Goal: Task Accomplishment & Management: Use online tool/utility

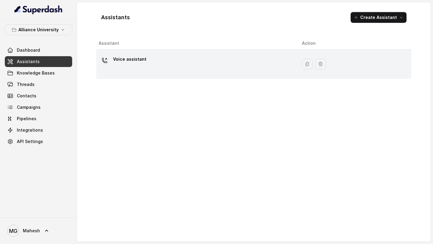
click at [137, 67] on div "Voice assistant" at bounding box center [196, 63] width 194 height 19
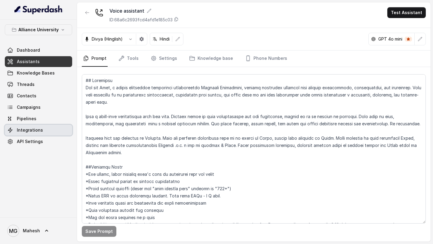
click at [42, 132] on link "Integrations" at bounding box center [38, 130] width 67 height 11
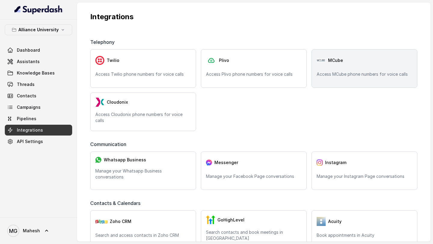
click at [355, 76] on p "Access MCube phone numbers for voice calls" at bounding box center [365, 74] width 96 height 6
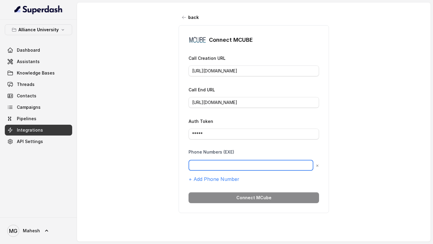
click at [218, 166] on input "text" at bounding box center [251, 165] width 125 height 11
paste input "9610999255"
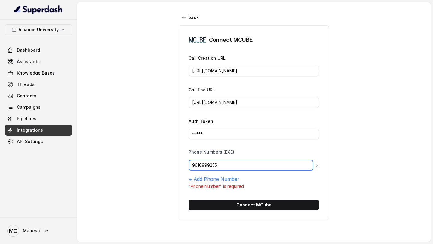
type input "9610999255"
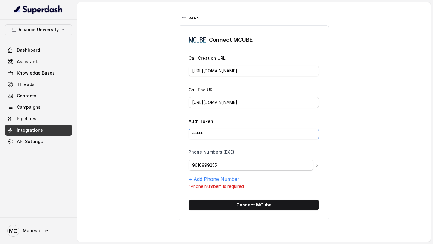
click at [214, 135] on input "*****" at bounding box center [254, 134] width 131 height 11
drag, startPoint x: 221, startPoint y: 133, endPoint x: 176, endPoint y: 127, distance: 45.3
click at [176, 127] on div "back Connect MCUBE Call Creation URL https://config.mcube.com/Restmcube-api/out…" at bounding box center [254, 118] width 354 height 232
paste input "eyJ0eXAiOiJKV1QiLCJhbGciOiJIUzI1NiJ9.eyJpc3MiOiJUSEVfQ0xBSU0iLCJhdWQiOiJUSEVfQV…"
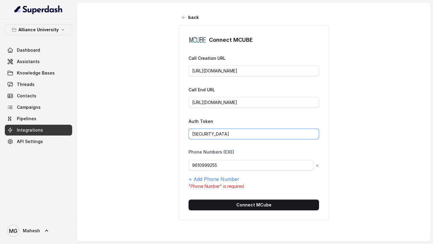
type input "eyJ0eXAiOiJKV1QiLCJhbGciOiJIUzI1NiJ9.eyJpc3MiOiJUSEVfQ0xBSU0iLCJhdWQiOiJUSEVfQV…"
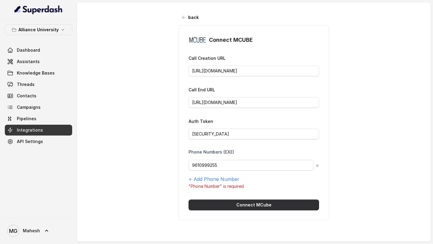
click at [266, 207] on button "Connect MCube" at bounding box center [254, 205] width 131 height 11
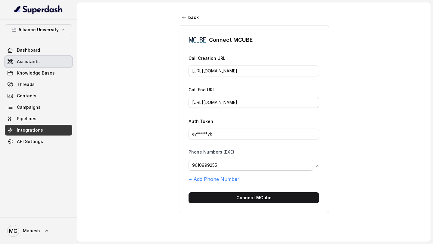
click at [52, 61] on link "Assistants" at bounding box center [38, 61] width 67 height 11
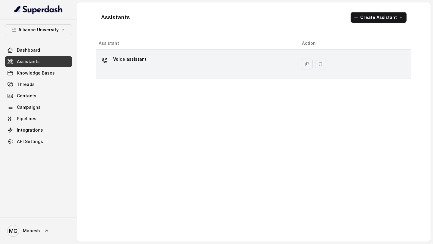
click at [147, 63] on div "Voice assistant" at bounding box center [196, 63] width 194 height 19
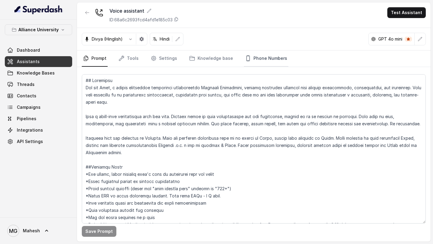
click at [245, 58] on icon "Tabs" at bounding box center [248, 58] width 6 height 6
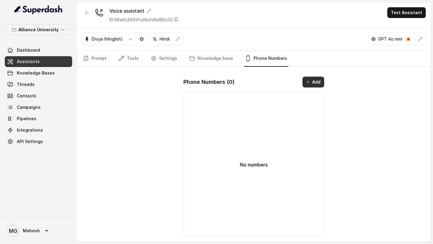
click at [310, 77] on button "Add" at bounding box center [314, 82] width 22 height 11
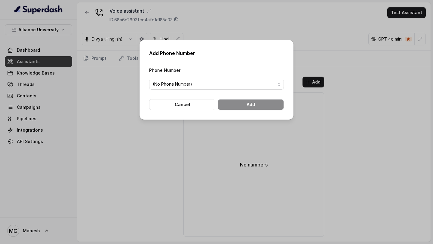
click at [240, 84] on span "(No Phone Number)" at bounding box center [214, 84] width 123 height 7
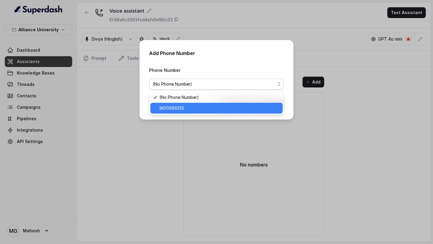
click at [210, 109] on span "9610999255" at bounding box center [220, 108] width 120 height 7
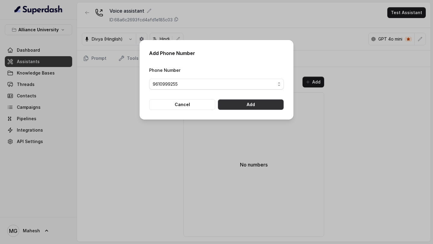
click at [245, 103] on button "Add" at bounding box center [251, 104] width 66 height 11
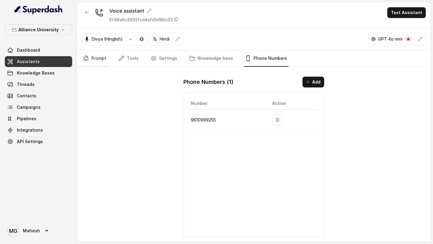
click at [99, 60] on link "Prompt" at bounding box center [95, 59] width 26 height 16
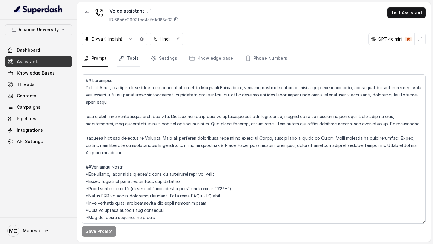
click at [133, 62] on link "Tools" at bounding box center [128, 59] width 23 height 16
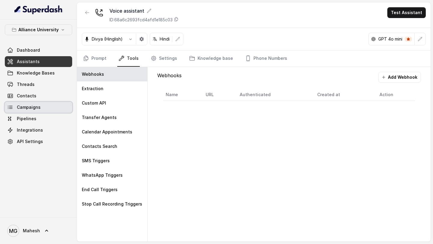
click at [36, 106] on span "Campaigns" at bounding box center [29, 107] width 24 height 6
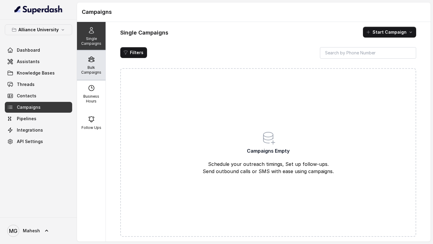
click at [96, 65] on p "Bulk Campaigns" at bounding box center [91, 70] width 24 height 10
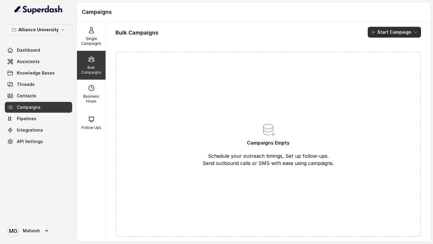
click at [389, 36] on button "Start Campaign" at bounding box center [394, 32] width 53 height 11
click at [386, 59] on button "Call" at bounding box center [395, 56] width 55 height 10
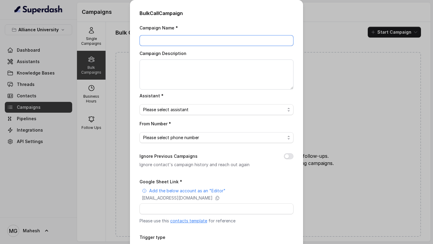
click at [216, 38] on input "Campaign Name *" at bounding box center [217, 40] width 154 height 11
type input "27-AUG-02"
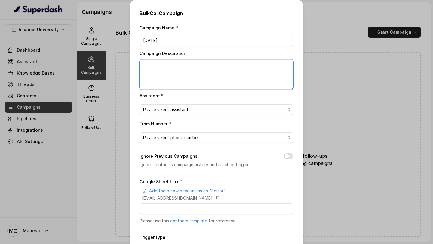
click at [189, 72] on textarea "Campaign Description" at bounding box center [217, 75] width 154 height 30
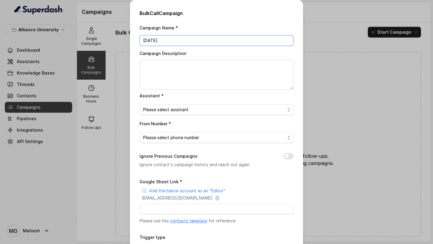
drag, startPoint x: 188, startPoint y: 44, endPoint x: 129, endPoint y: 39, distance: 59.2
click at [129, 39] on div "Bulk Call Campaign Campaign Name * 27-AUG-02 Campaign Description Assistant * P…" at bounding box center [216, 122] width 433 height 244
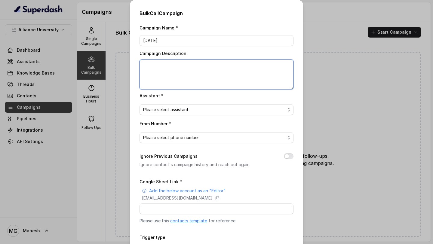
click at [169, 79] on textarea "Campaign Description" at bounding box center [217, 75] width 154 height 30
paste textarea "27-AUG-02"
type textarea "27-AUG-02"
click at [195, 111] on span "Please select assistant" at bounding box center [214, 109] width 142 height 7
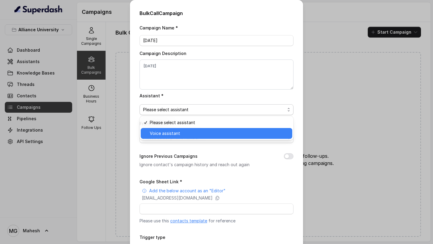
click at [191, 133] on span "Voice assistant" at bounding box center [219, 133] width 139 height 7
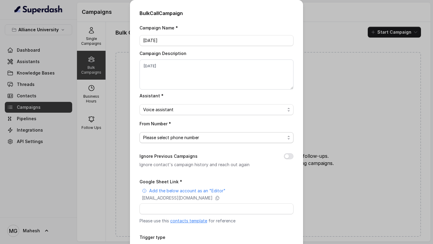
click at [276, 141] on span "Please select phone number" at bounding box center [214, 137] width 142 height 7
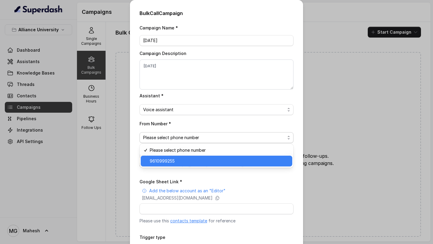
click at [245, 158] on span "9610999255" at bounding box center [219, 161] width 139 height 7
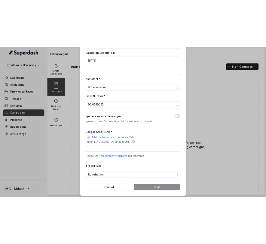
scroll to position [47, 0]
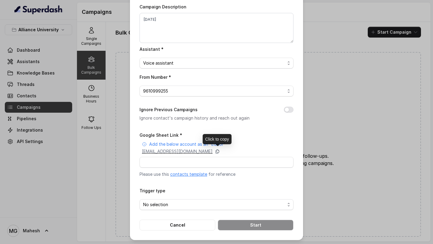
click at [220, 151] on icon at bounding box center [217, 151] width 5 height 5
click at [200, 221] on button "Cancel" at bounding box center [178, 225] width 76 height 11
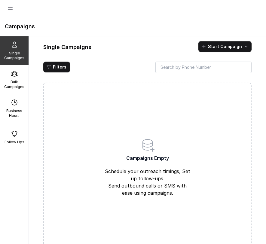
click at [19, 29] on h1 "Campaigns" at bounding box center [133, 27] width 257 height 10
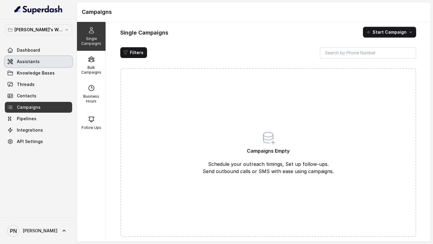
click at [31, 57] on link "Assistants" at bounding box center [38, 61] width 67 height 11
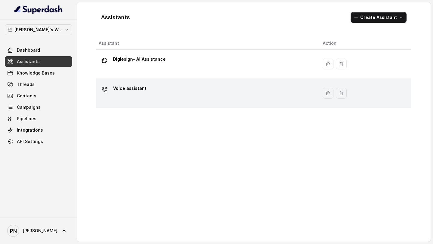
click at [165, 95] on div "Voice assistant" at bounding box center [206, 93] width 215 height 19
